Goal: Transaction & Acquisition: Purchase product/service

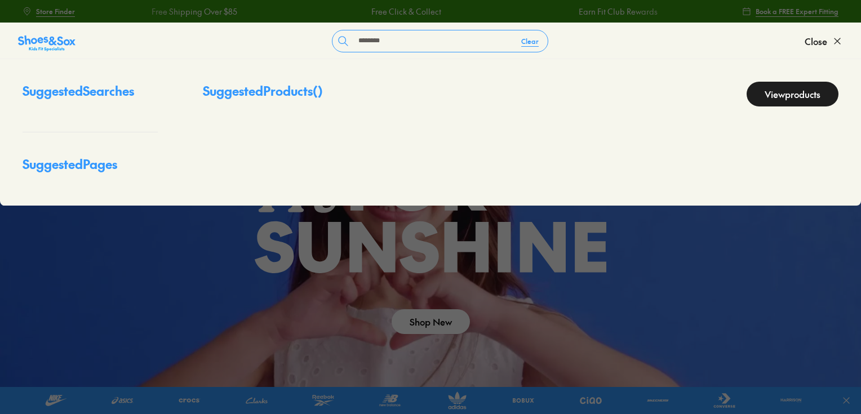
click at [813, 99] on link "View products" at bounding box center [793, 94] width 92 height 25
type input "********"
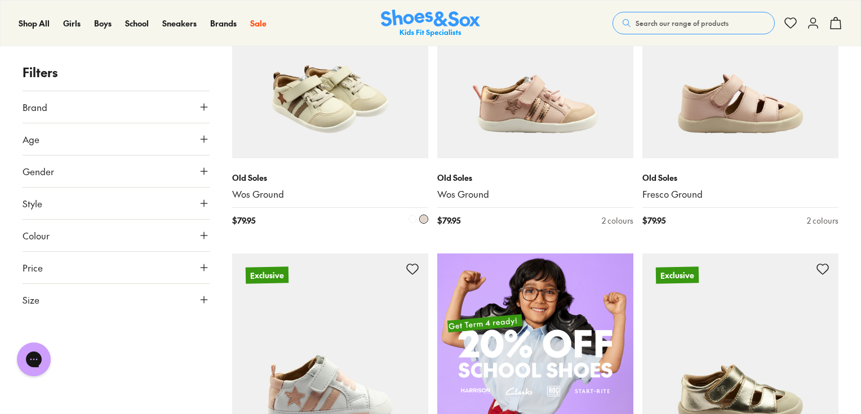
click at [399, 130] on img at bounding box center [330, 60] width 196 height 196
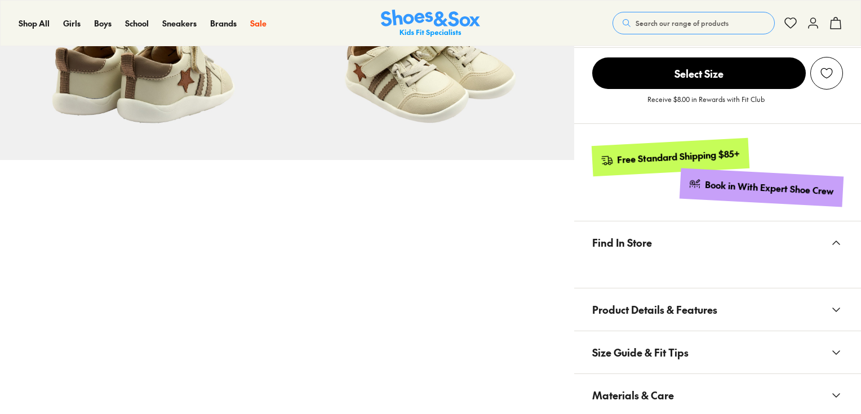
scroll to position [767, 0]
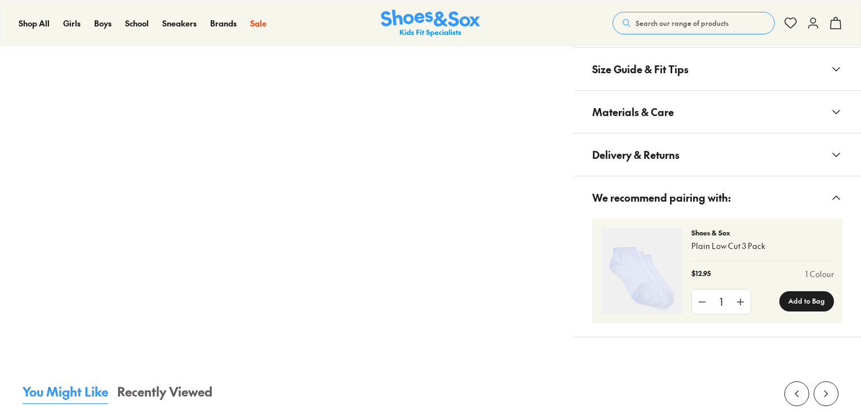
select select "*"
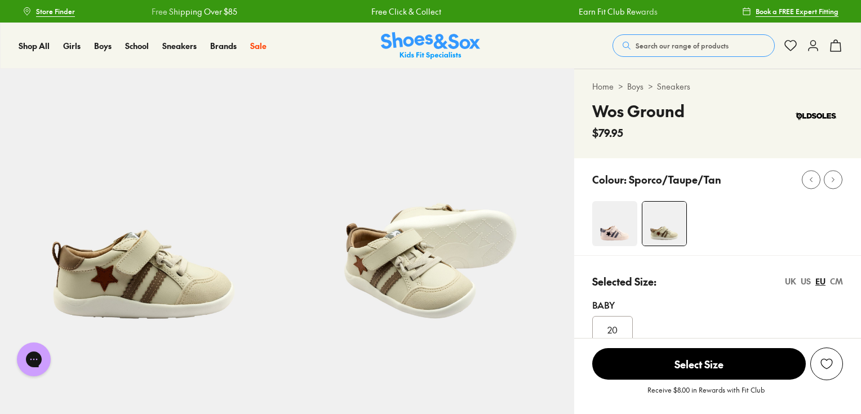
scroll to position [0, 0]
select select "*"
